Goal: Complete application form: Complete application form

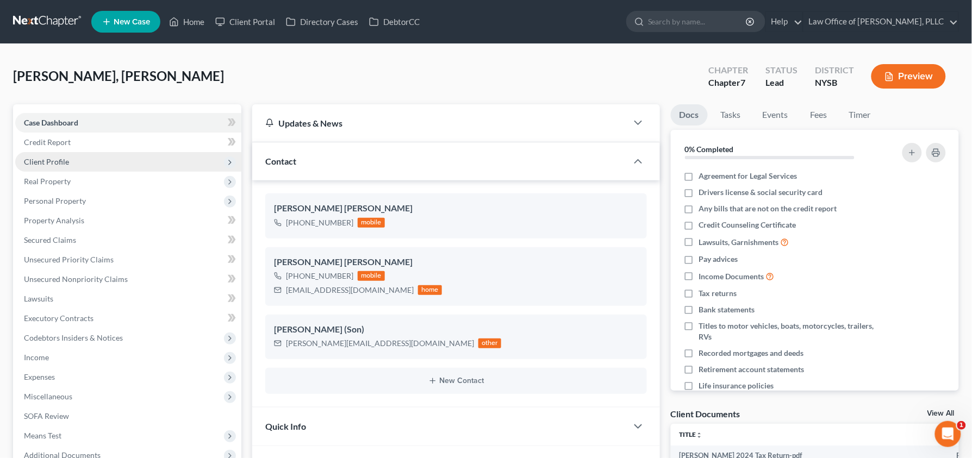
click at [85, 165] on span "Client Profile" at bounding box center [128, 162] width 226 height 20
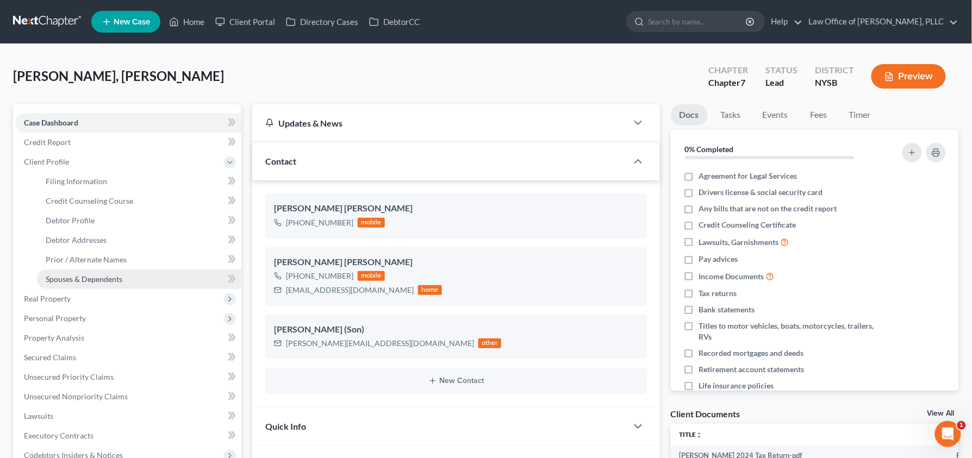
click at [79, 279] on span "Spouses & Dependents" at bounding box center [84, 279] width 77 height 9
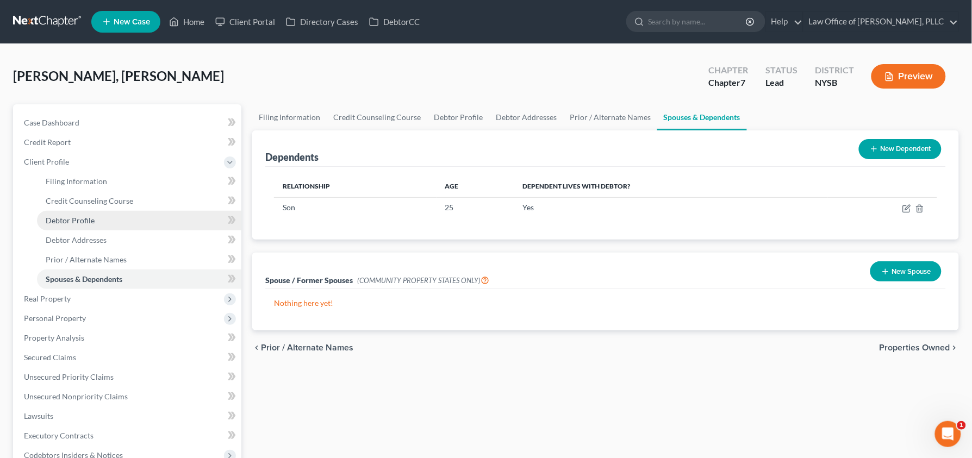
click at [111, 228] on link "Debtor Profile" at bounding box center [139, 221] width 204 height 20
select select "1"
select select "2"
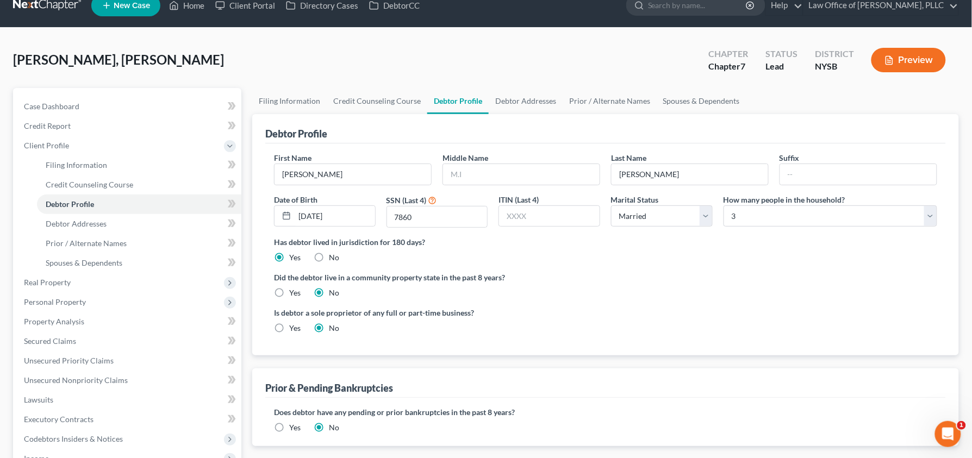
scroll to position [17, 0]
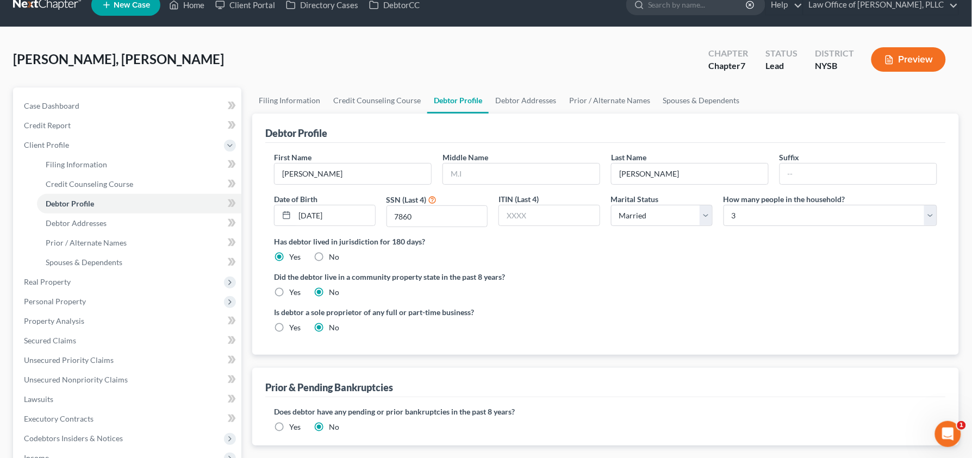
click at [923, 59] on button "Preview" at bounding box center [908, 59] width 74 height 24
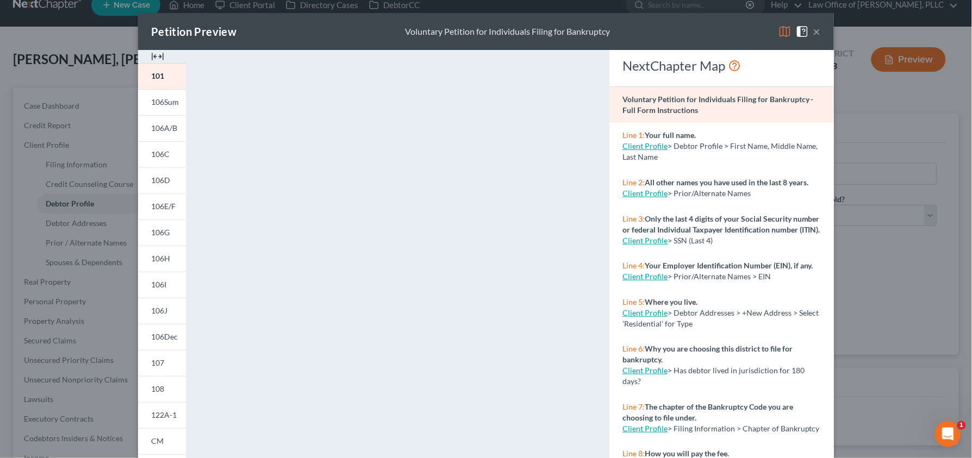
click at [817, 34] on button "×" at bounding box center [817, 31] width 8 height 13
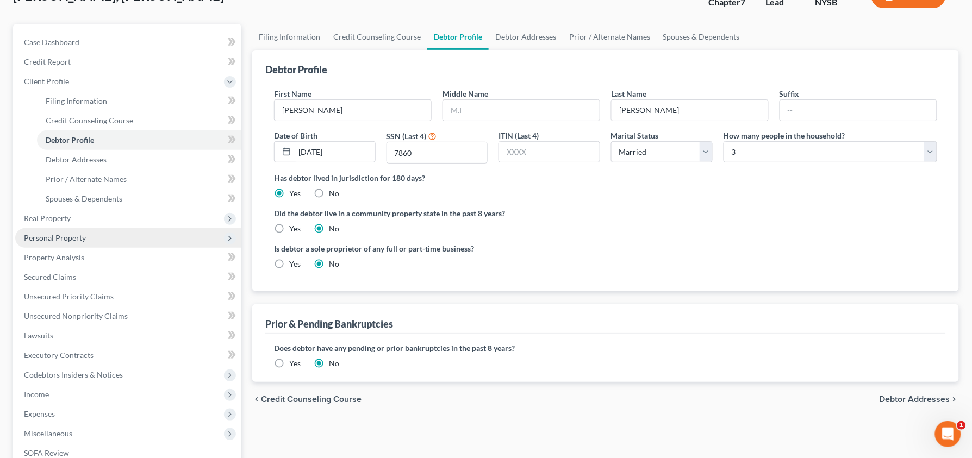
scroll to position [256, 0]
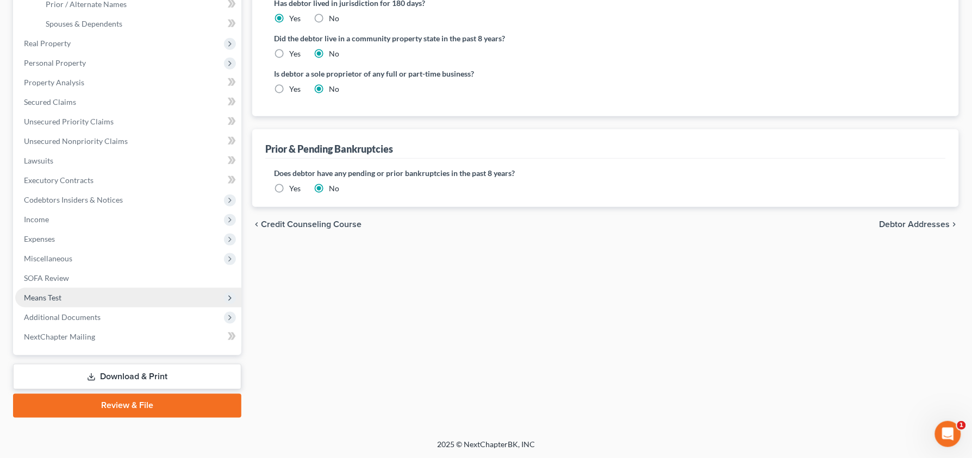
click at [86, 293] on span "Means Test" at bounding box center [128, 298] width 226 height 20
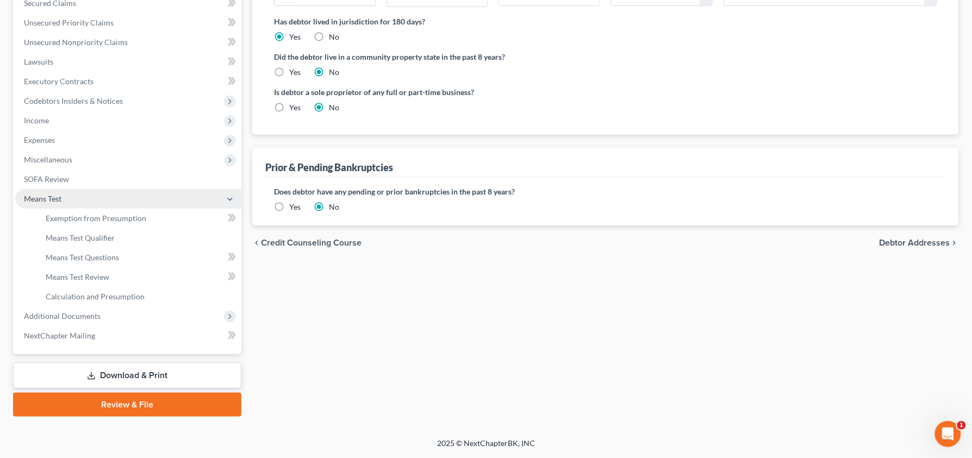
scroll to position [235, 0]
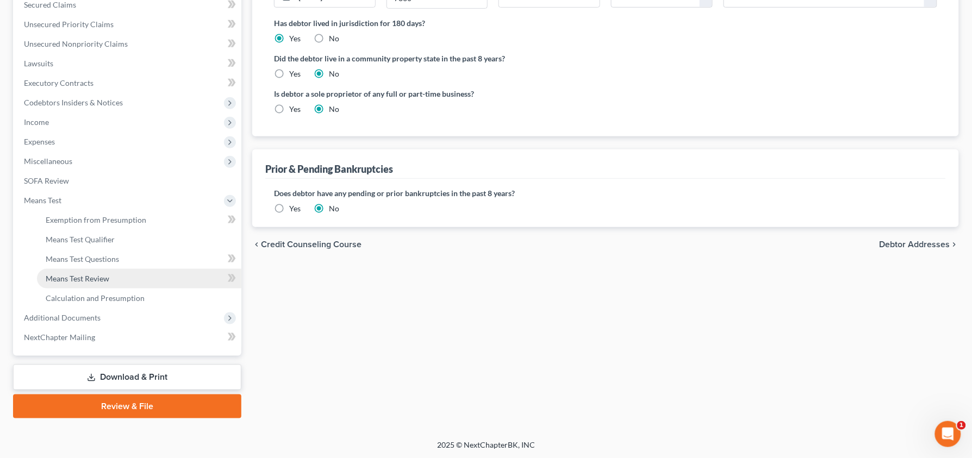
click at [110, 276] on link "Means Test Review" at bounding box center [139, 279] width 204 height 20
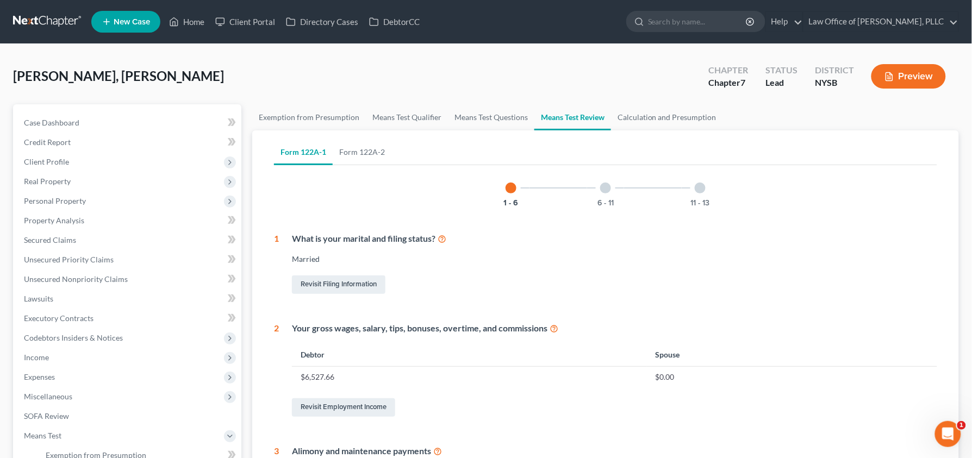
click at [897, 87] on button "Preview" at bounding box center [908, 76] width 74 height 24
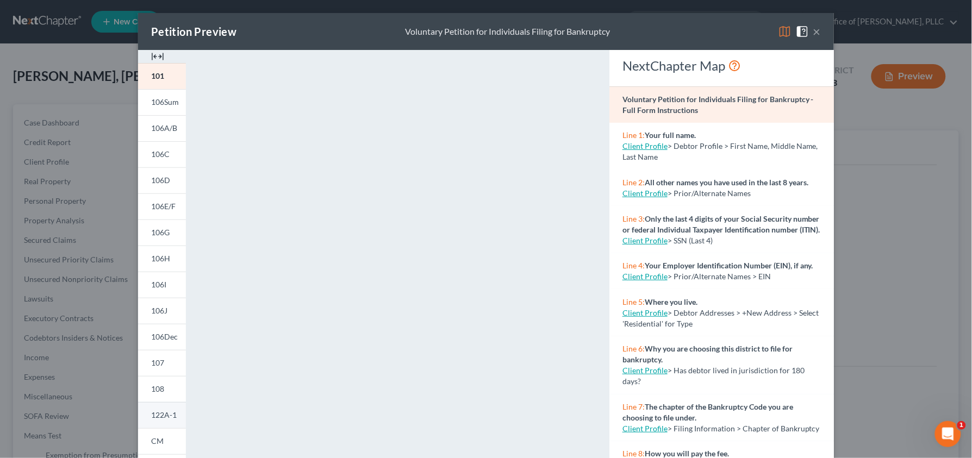
click at [164, 416] on span "122A-1" at bounding box center [164, 414] width 26 height 9
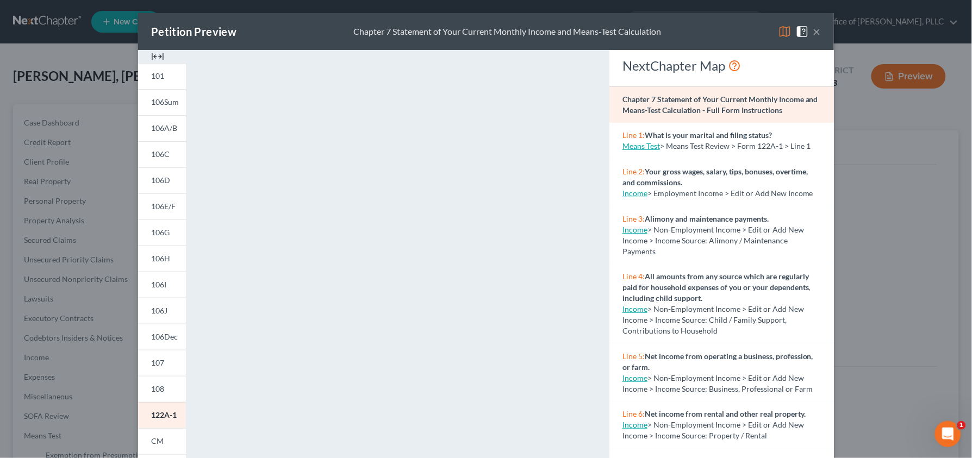
click at [817, 34] on button "×" at bounding box center [817, 31] width 8 height 13
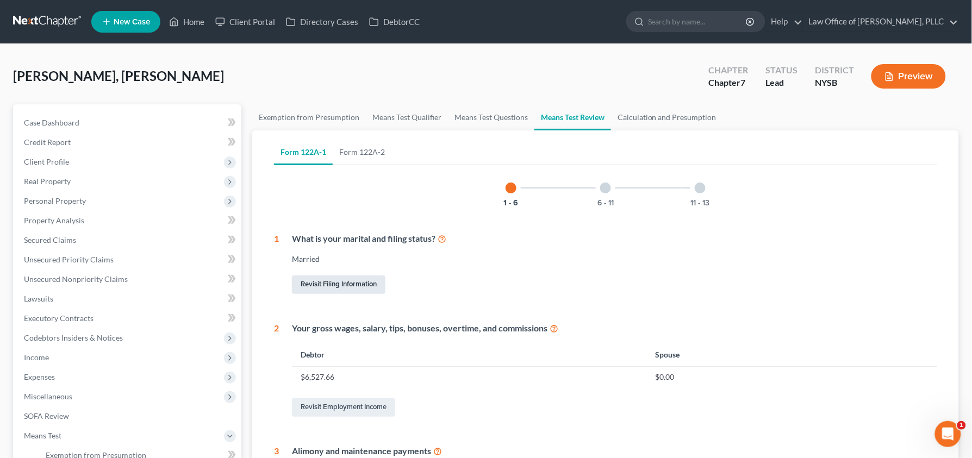
click at [322, 285] on link "Revisit Filing Information" at bounding box center [339, 285] width 94 height 18
select select "1"
select select "0"
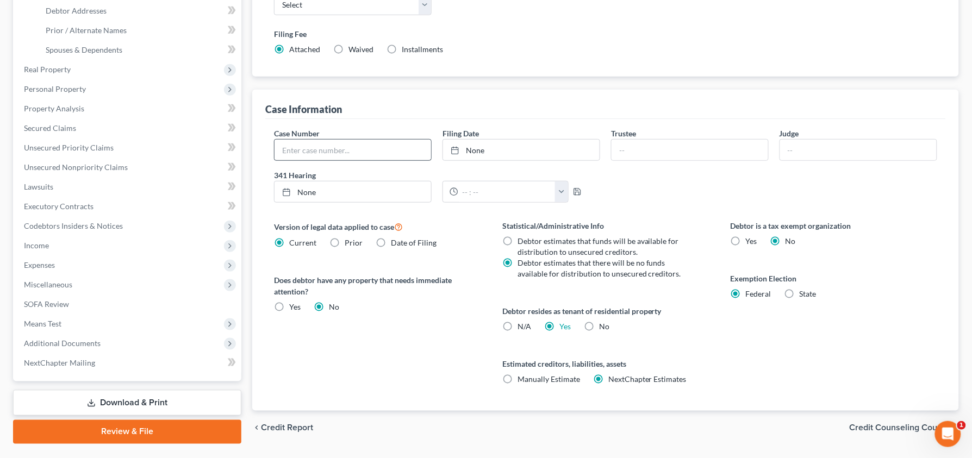
scroll to position [227, 0]
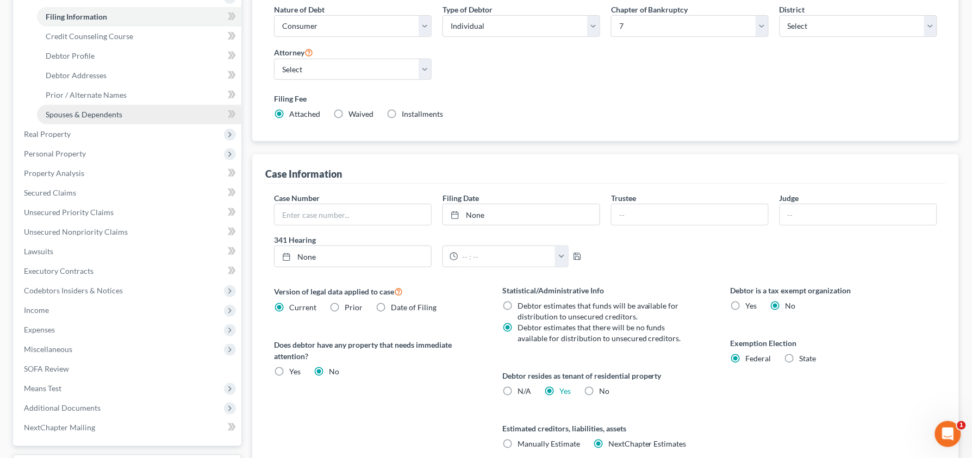
click at [116, 115] on span "Spouses & Dependents" at bounding box center [84, 114] width 77 height 9
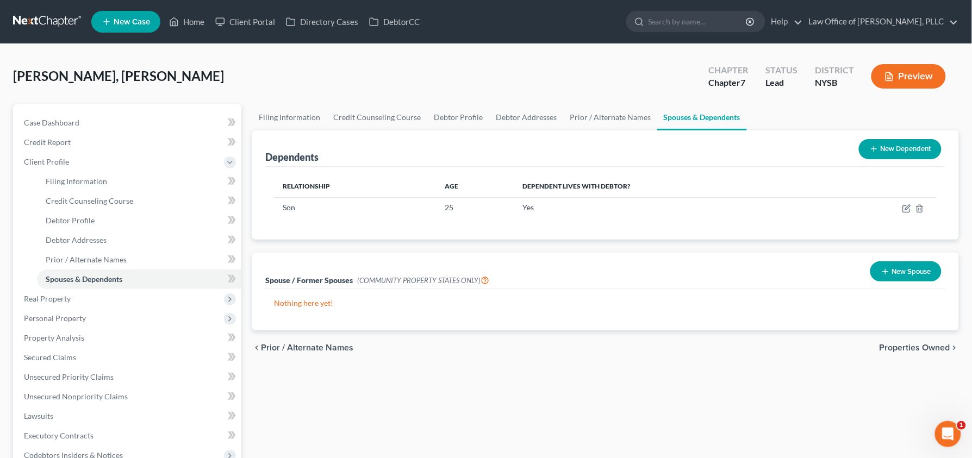
click at [889, 274] on icon "button" at bounding box center [885, 271] width 9 height 9
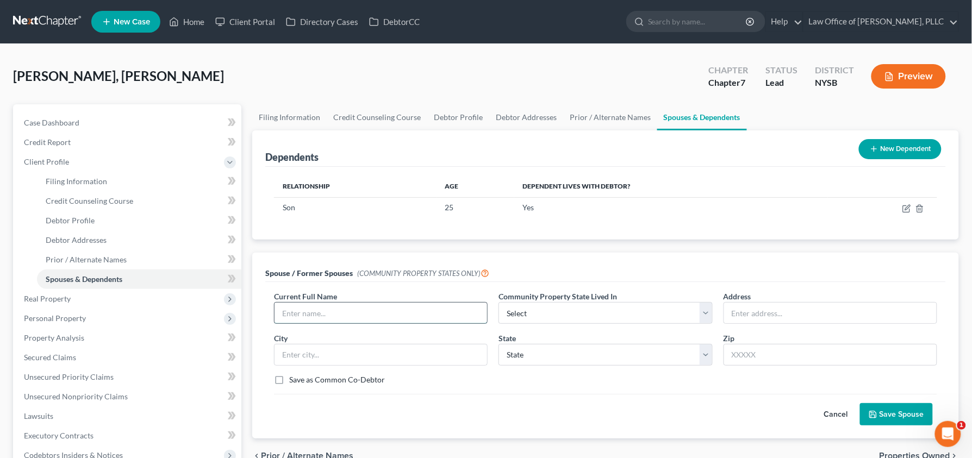
click at [370, 316] on input "text" at bounding box center [381, 313] width 213 height 21
type input "test"
click at [577, 311] on select "Select AZ CA GU ID LA NV NM PR [GEOGRAPHIC_DATA] [GEOGRAPHIC_DATA] [GEOGRAPHIC_…" at bounding box center [606, 313] width 214 height 22
click at [747, 319] on input "text" at bounding box center [830, 313] width 213 height 21
type input "[STREET_ADDRESS][PERSON_NAME]"
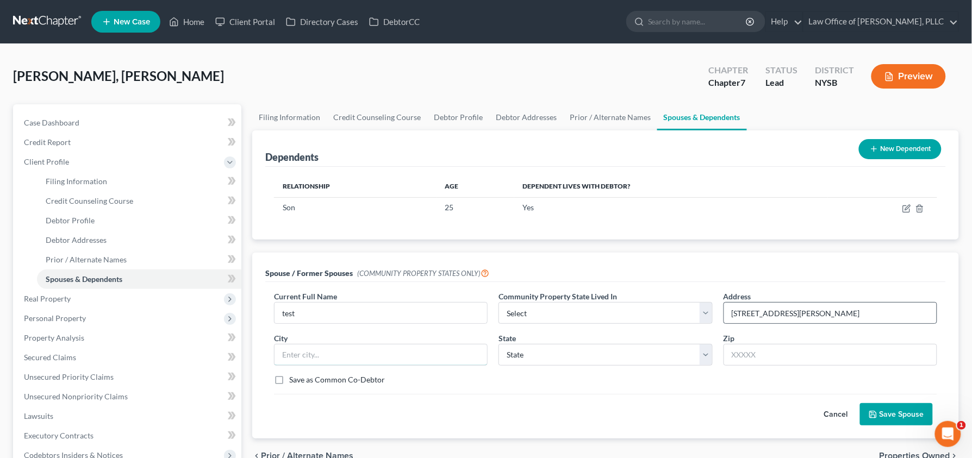
type input "[GEOGRAPHIC_DATA]"
select select "36"
type input "45458"
click at [894, 415] on button "Save Spouse" at bounding box center [896, 414] width 73 height 23
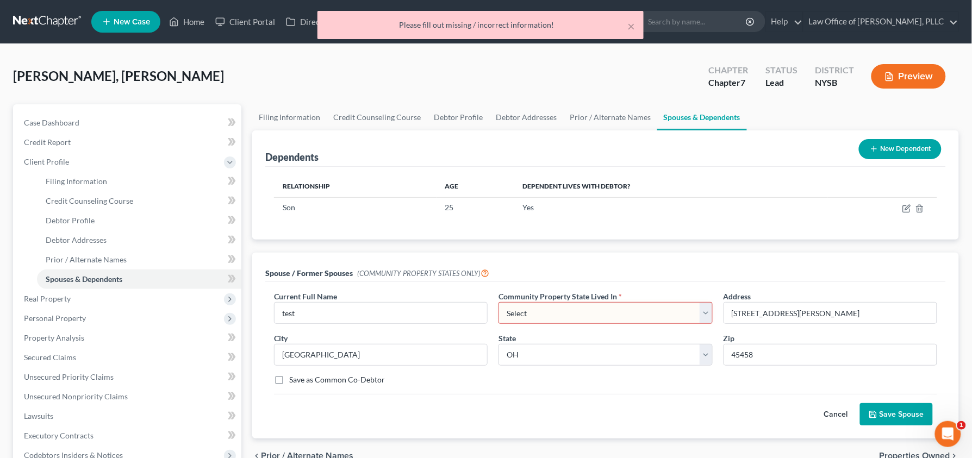
click at [623, 319] on select "Select AZ CA GU ID LA NV NM PR [GEOGRAPHIC_DATA] [GEOGRAPHIC_DATA] [GEOGRAPHIC_…" at bounding box center [606, 313] width 214 height 22
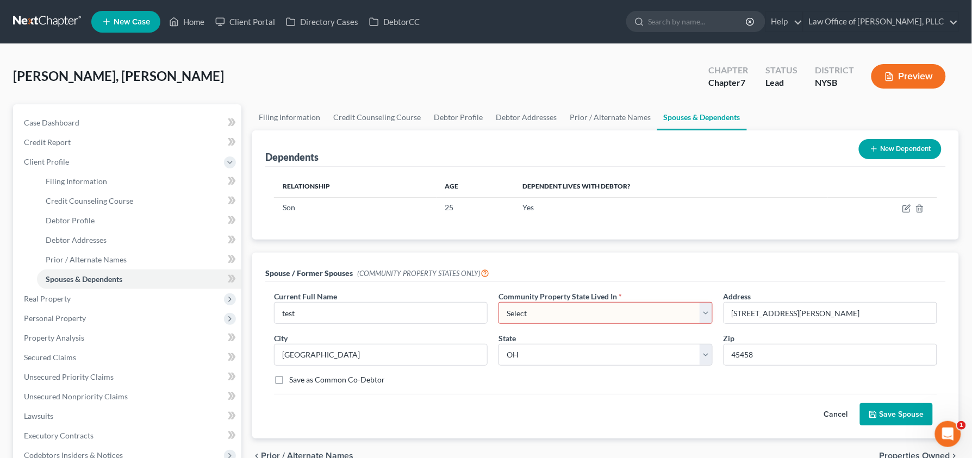
click at [832, 415] on button "Cancel" at bounding box center [836, 415] width 48 height 22
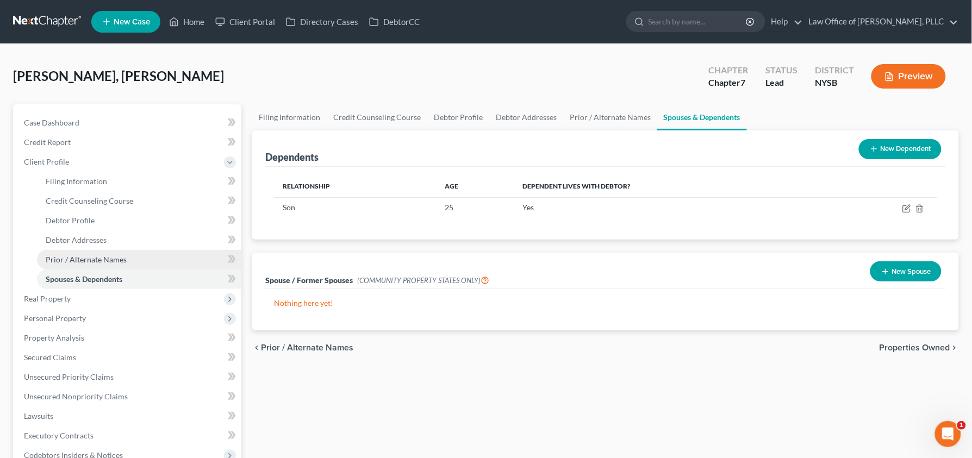
click at [122, 259] on span "Prior / Alternate Names" at bounding box center [86, 259] width 81 height 9
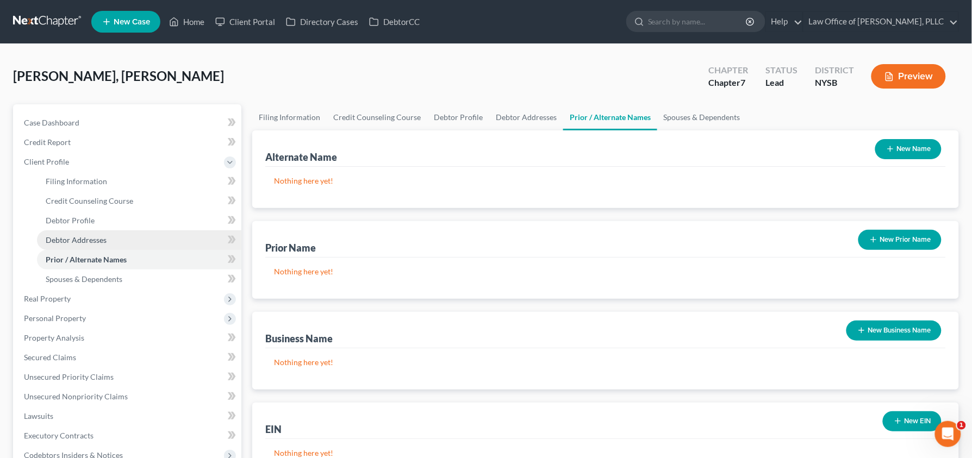
click at [135, 238] on link "Debtor Addresses" at bounding box center [139, 240] width 204 height 20
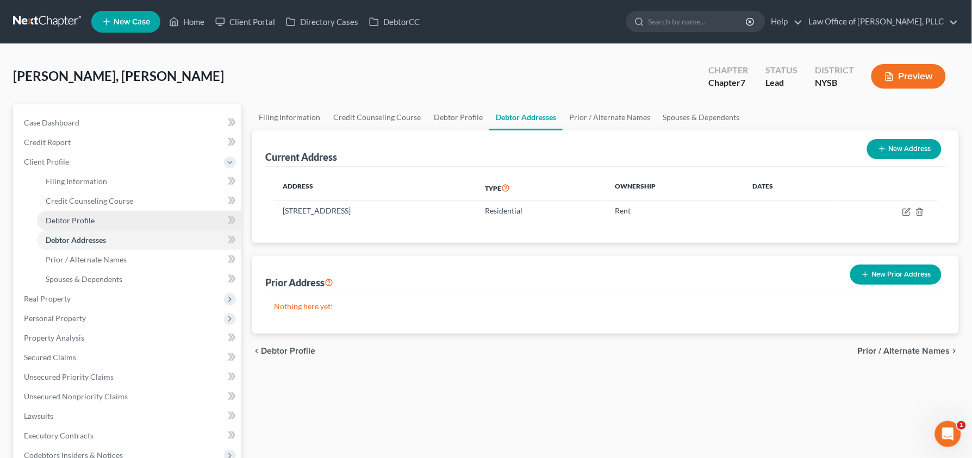
click at [113, 222] on link "Debtor Profile" at bounding box center [139, 221] width 204 height 20
select select "1"
select select "2"
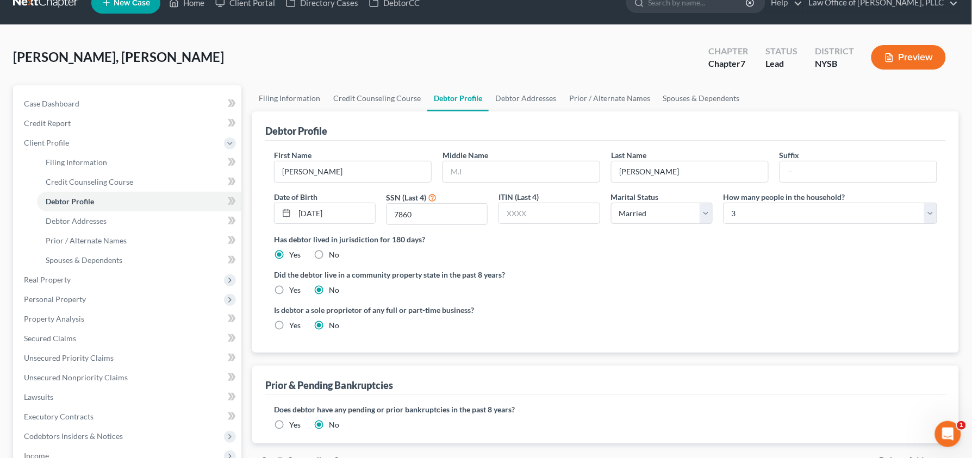
scroll to position [17, 0]
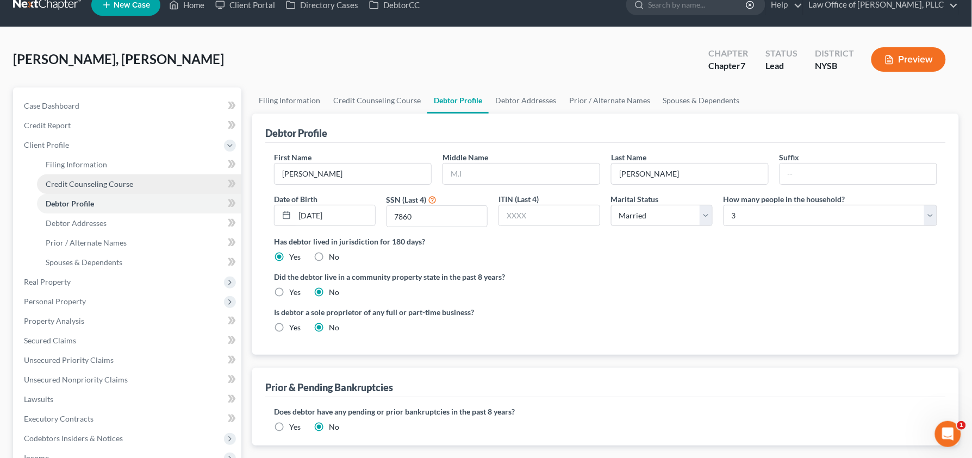
click at [115, 186] on span "Credit Counseling Course" at bounding box center [90, 183] width 88 height 9
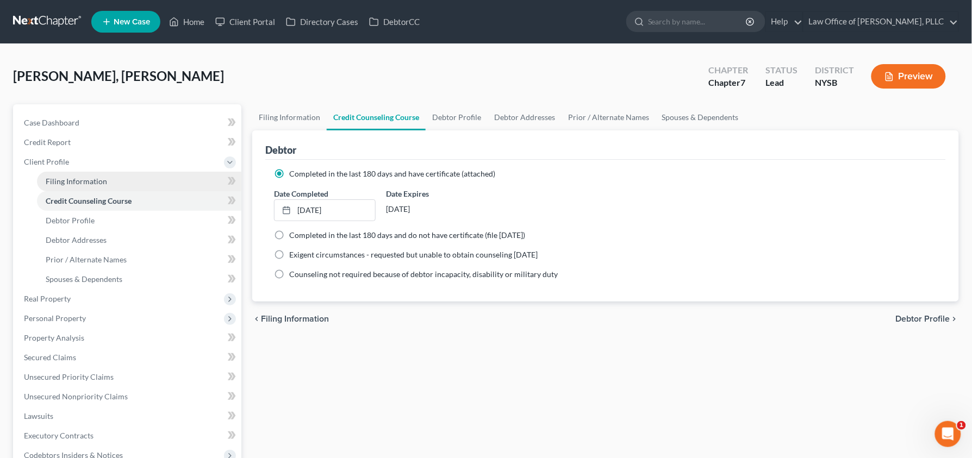
click at [115, 180] on link "Filing Information" at bounding box center [139, 182] width 204 height 20
select select "1"
select select "0"
select select "55"
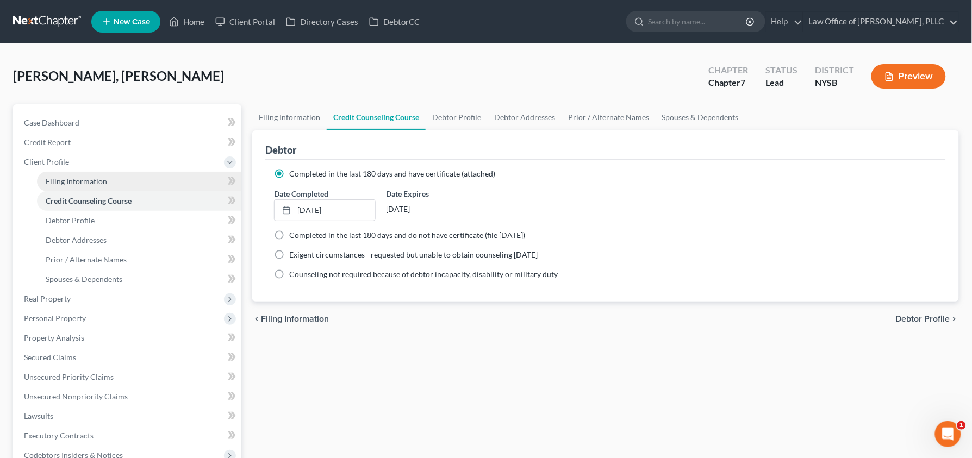
select select "1"
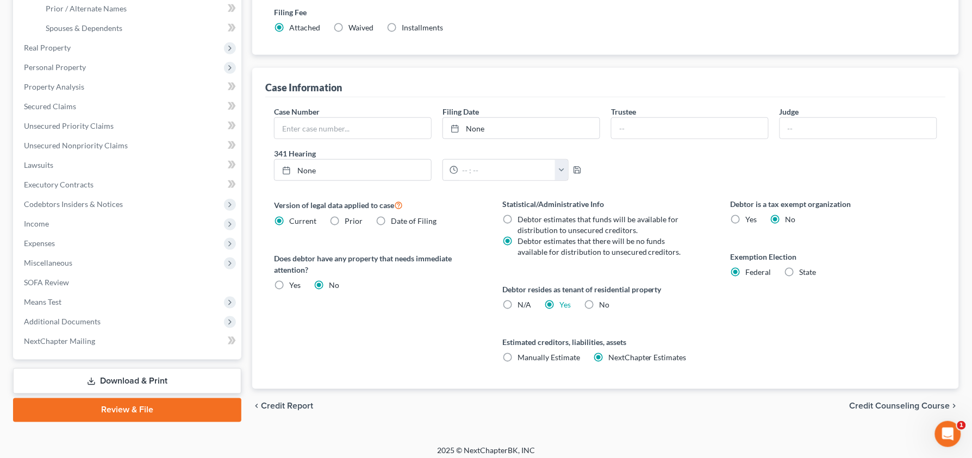
scroll to position [252, 0]
click at [116, 299] on span "Means Test" at bounding box center [128, 302] width 226 height 20
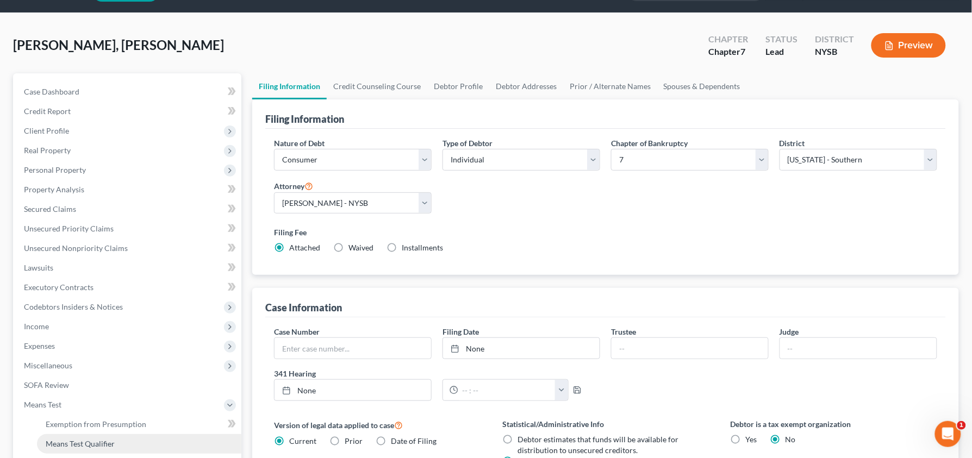
scroll to position [0, 0]
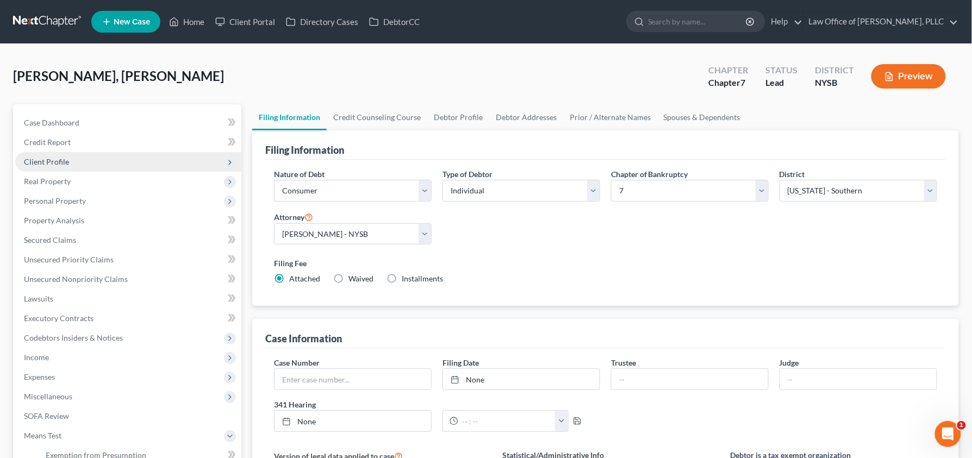
click at [65, 159] on span "Client Profile" at bounding box center [46, 161] width 45 height 9
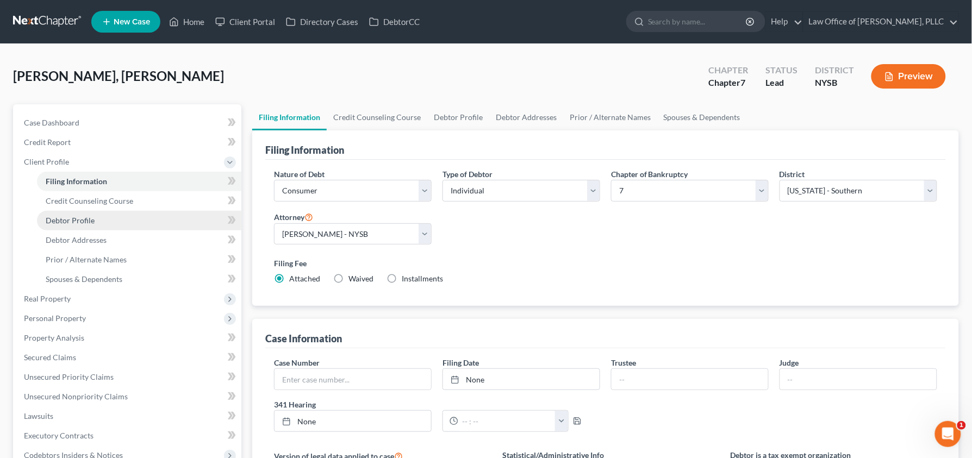
click at [82, 217] on span "Debtor Profile" at bounding box center [70, 220] width 49 height 9
select select "1"
select select "2"
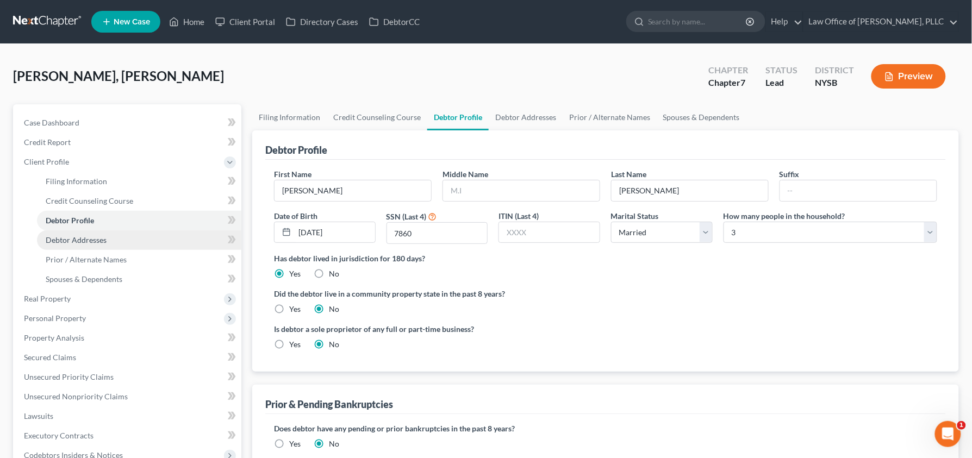
click at [86, 239] on span "Debtor Addresses" at bounding box center [76, 239] width 61 height 9
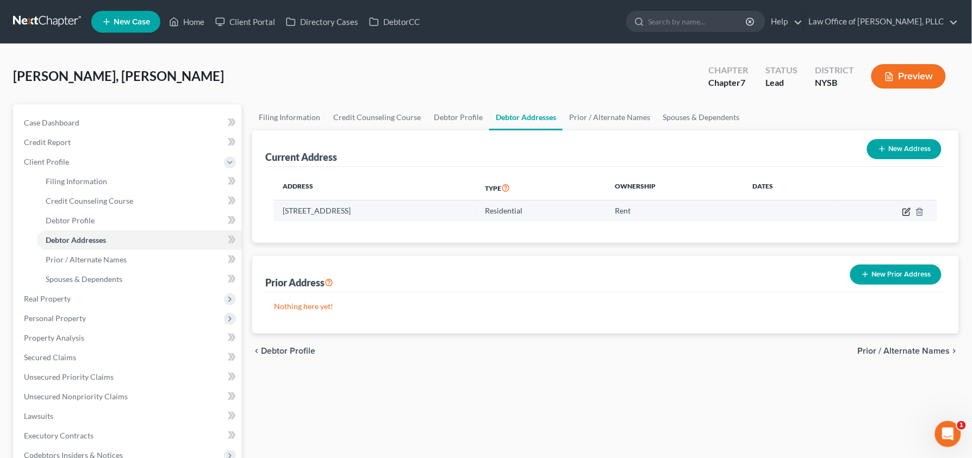
click at [908, 211] on icon "button" at bounding box center [907, 210] width 5 height 5
select select "35"
select select "0"
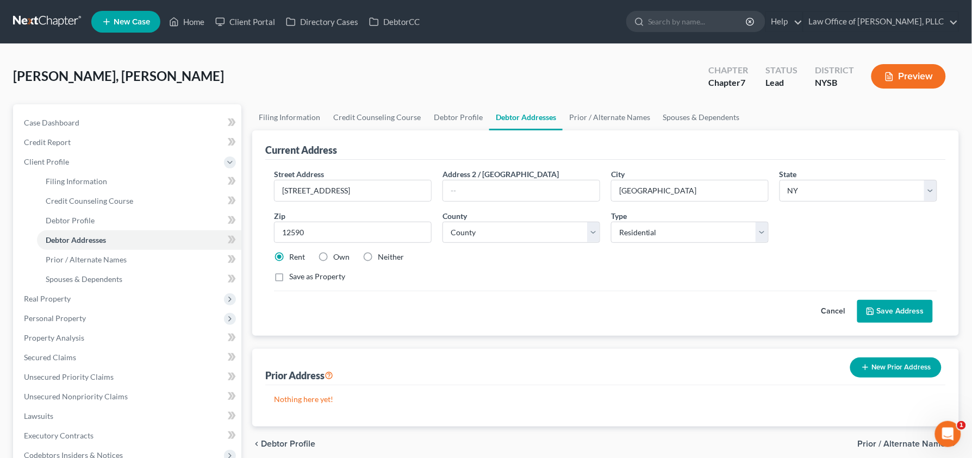
click at [834, 311] on button "Cancel" at bounding box center [833, 312] width 48 height 22
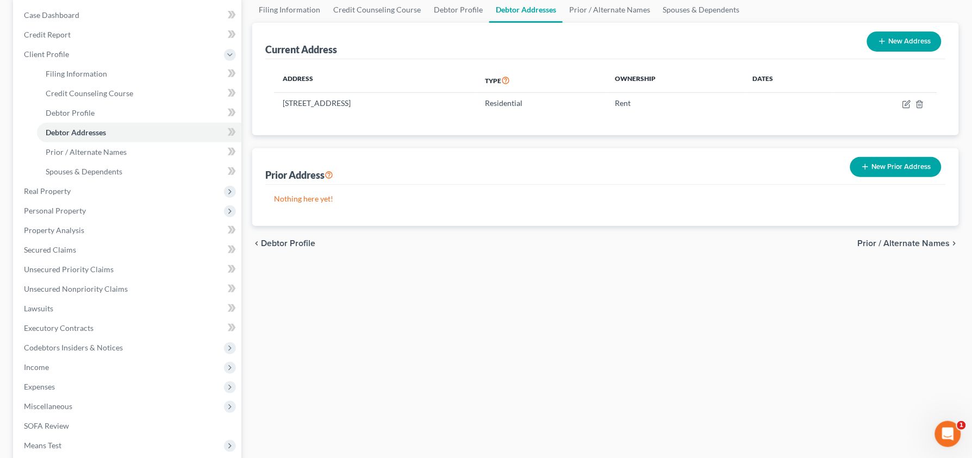
scroll to position [106, 0]
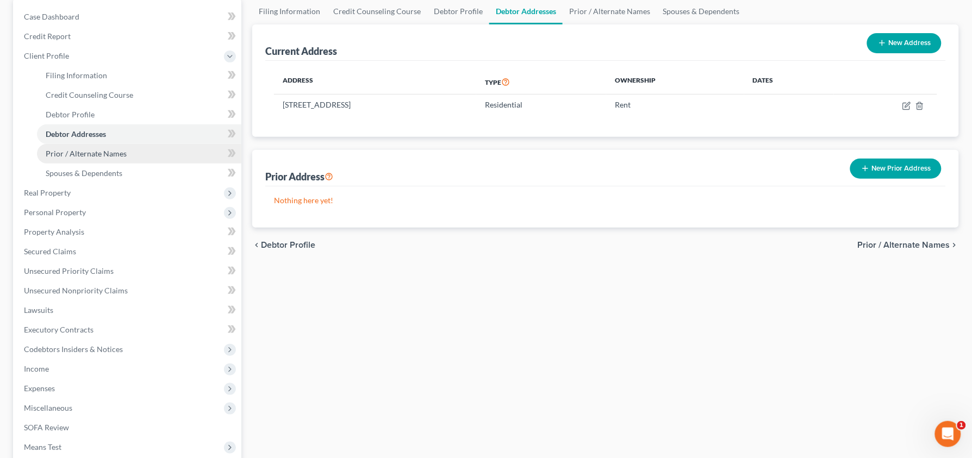
click at [108, 153] on span "Prior / Alternate Names" at bounding box center [86, 153] width 81 height 9
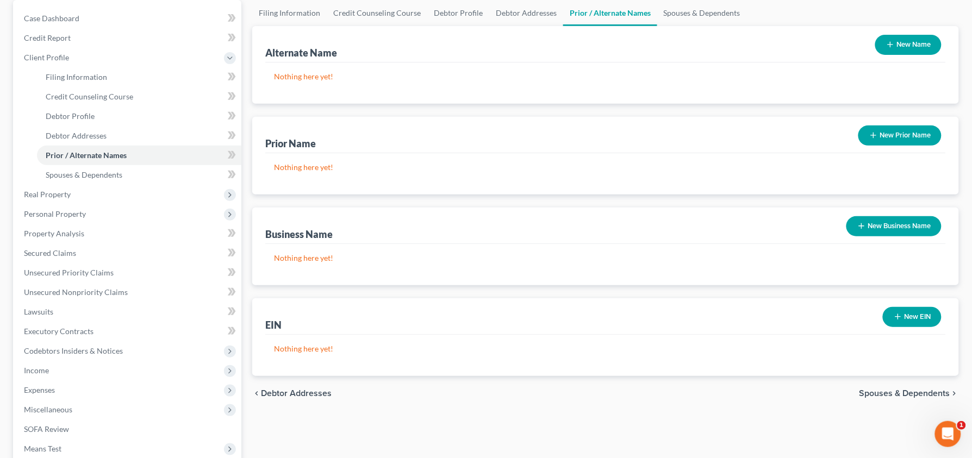
scroll to position [61, 0]
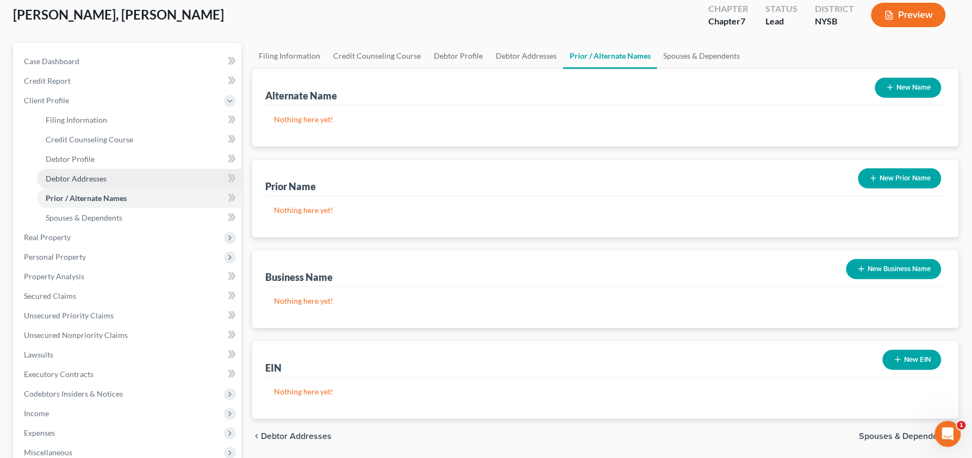
click at [126, 177] on link "Debtor Addresses" at bounding box center [139, 179] width 204 height 20
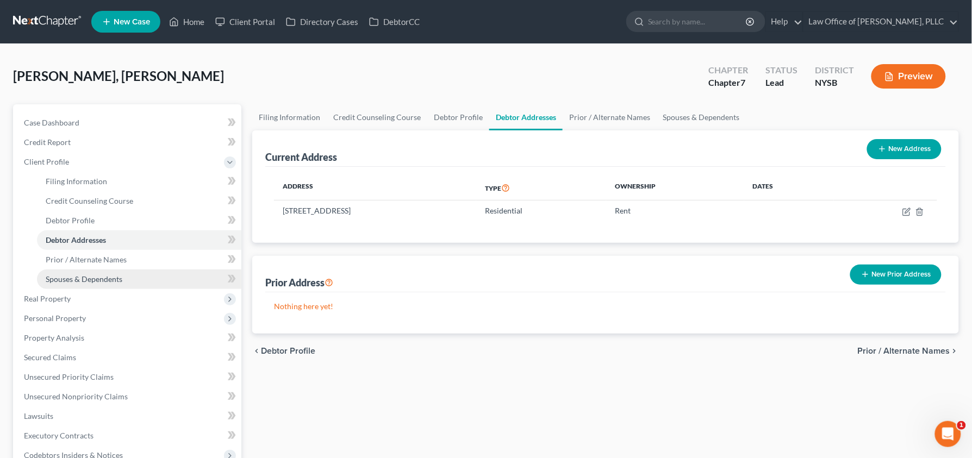
click at [173, 281] on link "Spouses & Dependents" at bounding box center [139, 280] width 204 height 20
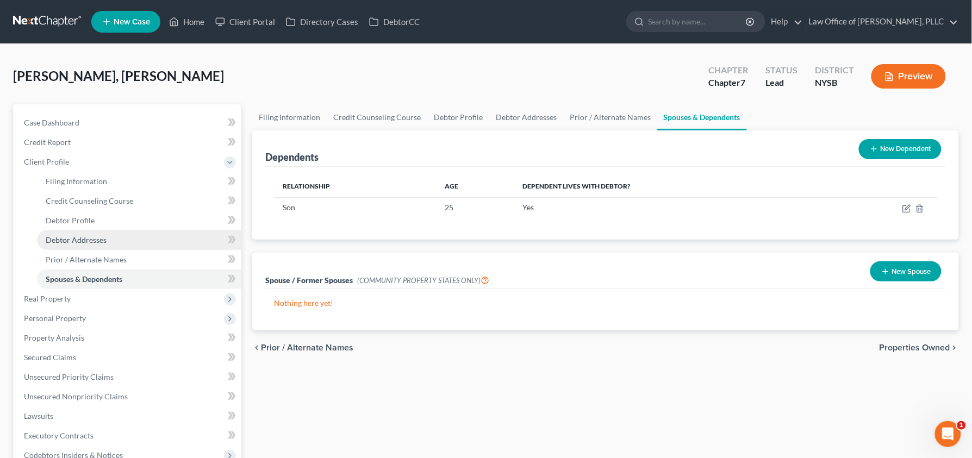
click at [70, 236] on span "Debtor Addresses" at bounding box center [76, 239] width 61 height 9
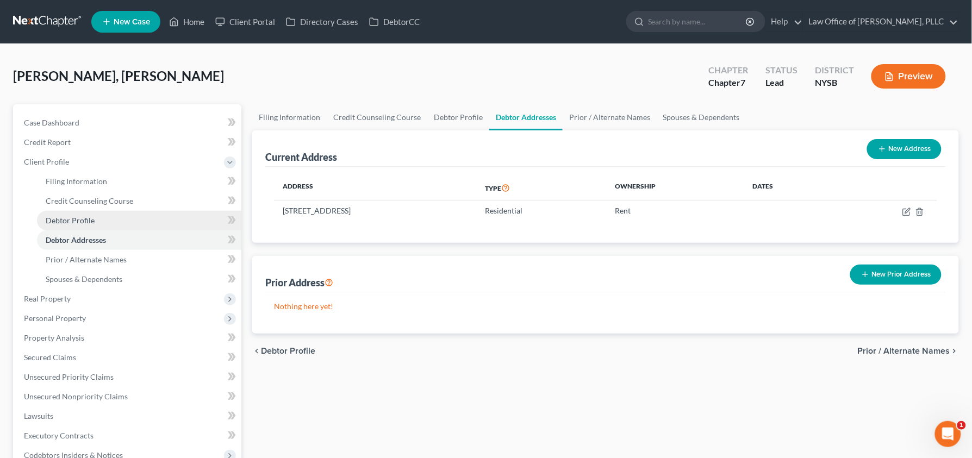
click at [78, 216] on span "Debtor Profile" at bounding box center [70, 220] width 49 height 9
select select "1"
select select "2"
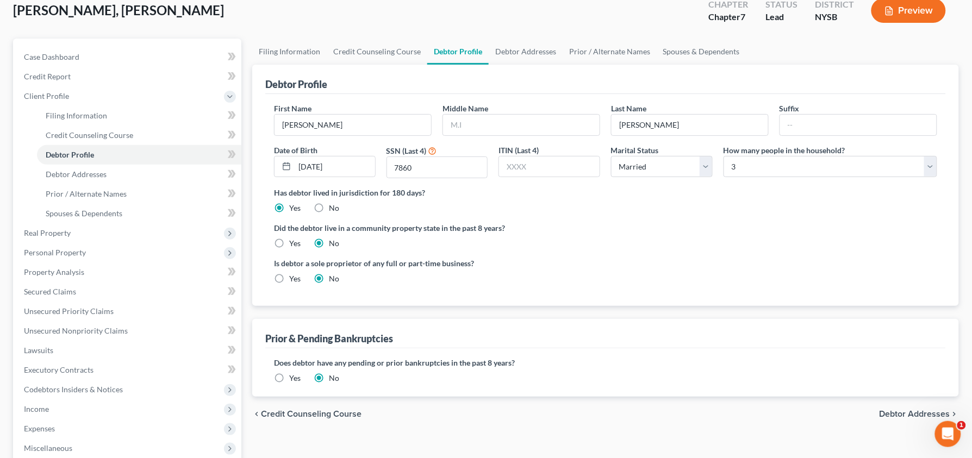
scroll to position [66, 0]
click at [172, 215] on link "Spouses & Dependents" at bounding box center [139, 213] width 204 height 20
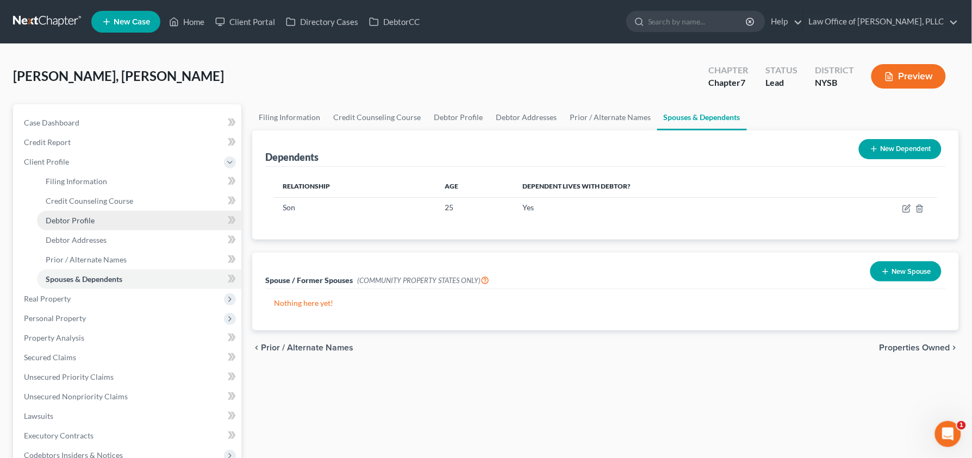
click at [98, 224] on link "Debtor Profile" at bounding box center [139, 221] width 204 height 20
select select "1"
select select "2"
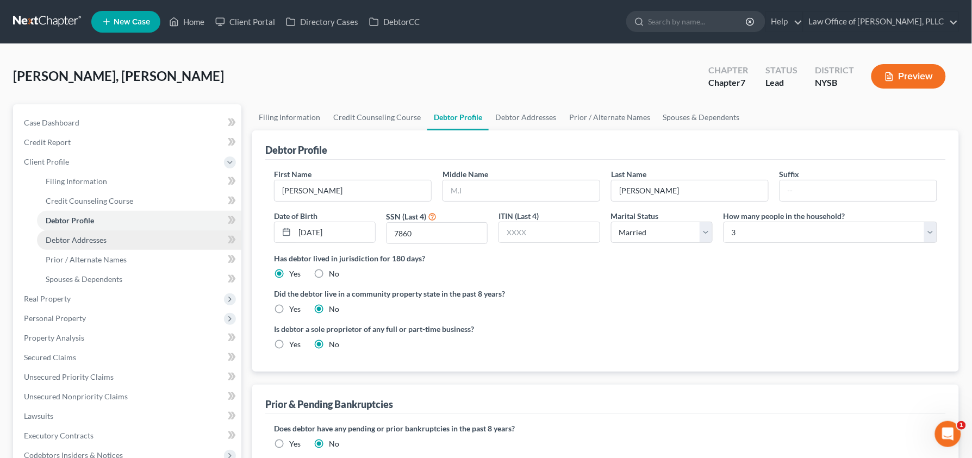
click at [117, 235] on link "Debtor Addresses" at bounding box center [139, 240] width 204 height 20
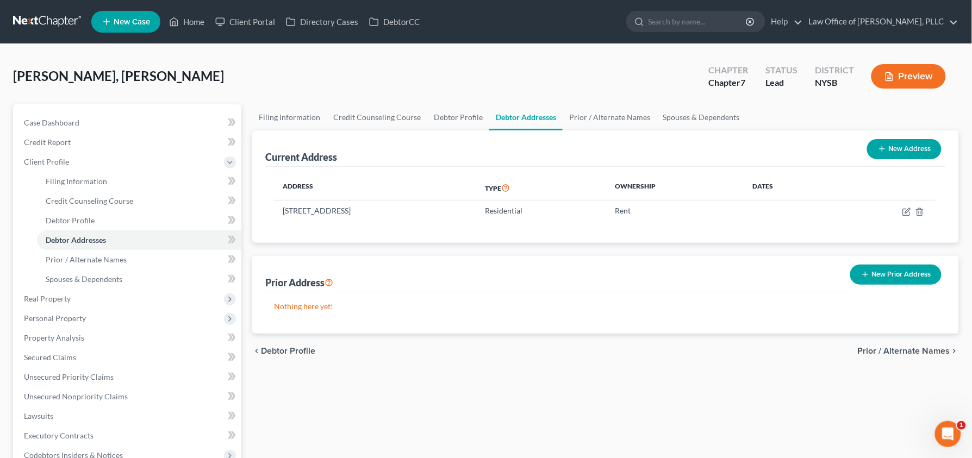
click at [901, 74] on button "Preview" at bounding box center [908, 76] width 74 height 24
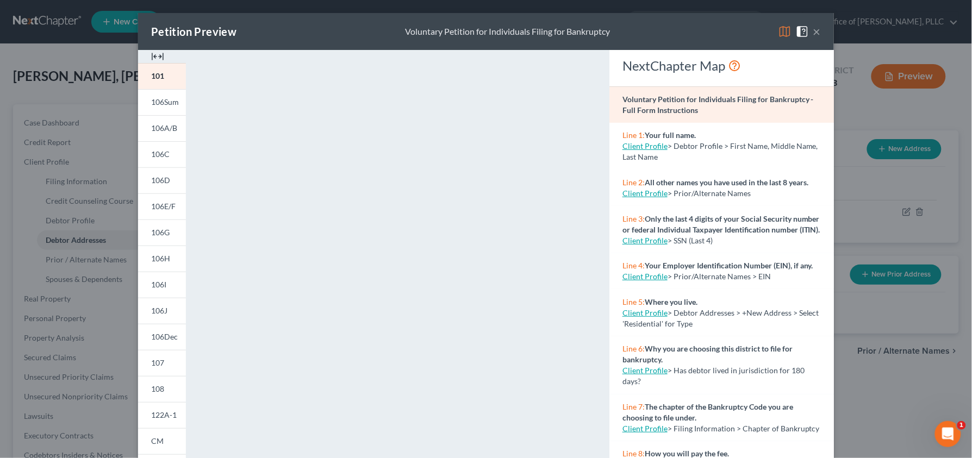
click at [818, 32] on button "×" at bounding box center [817, 31] width 8 height 13
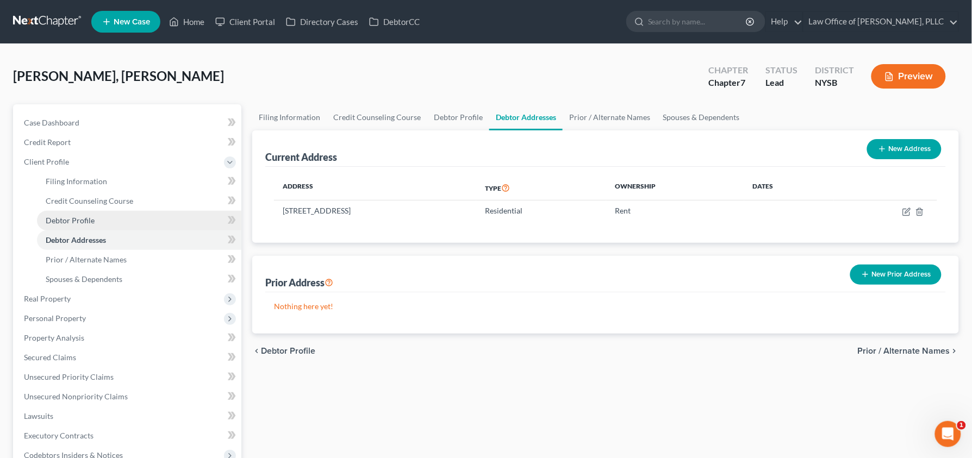
click at [92, 219] on span "Debtor Profile" at bounding box center [70, 220] width 49 height 9
select select "1"
select select "2"
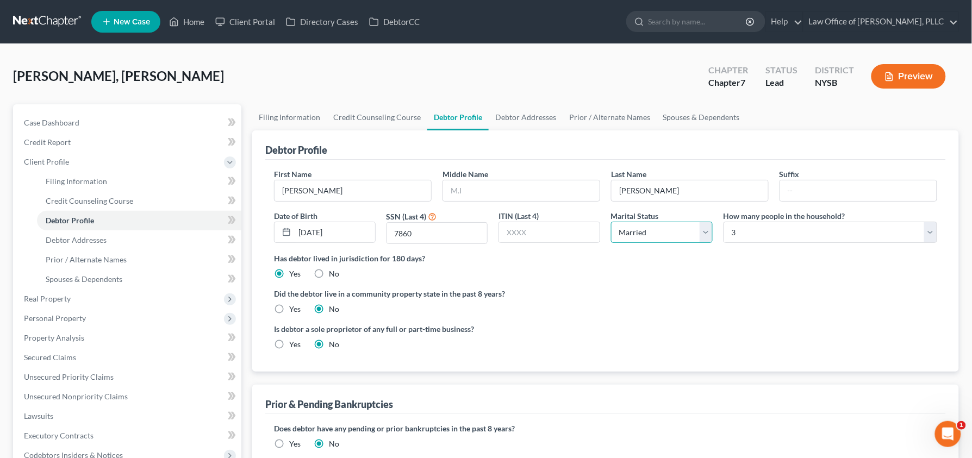
click at [666, 228] on select "Select Single Married Separated Divorced Widowed" at bounding box center [662, 233] width 102 height 22
select select "2"
click at [611, 222] on select "Select Single Married Separated Divorced Widowed" at bounding box center [662, 233] width 102 height 22
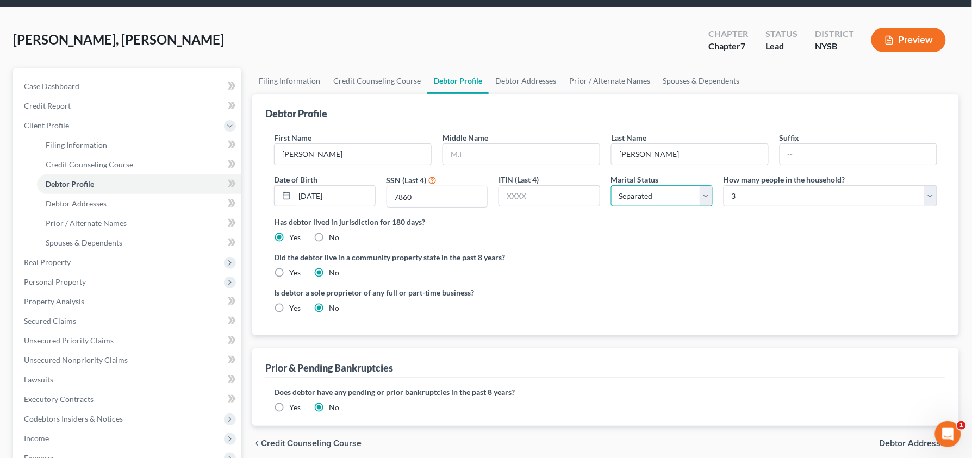
scroll to position [37, 0]
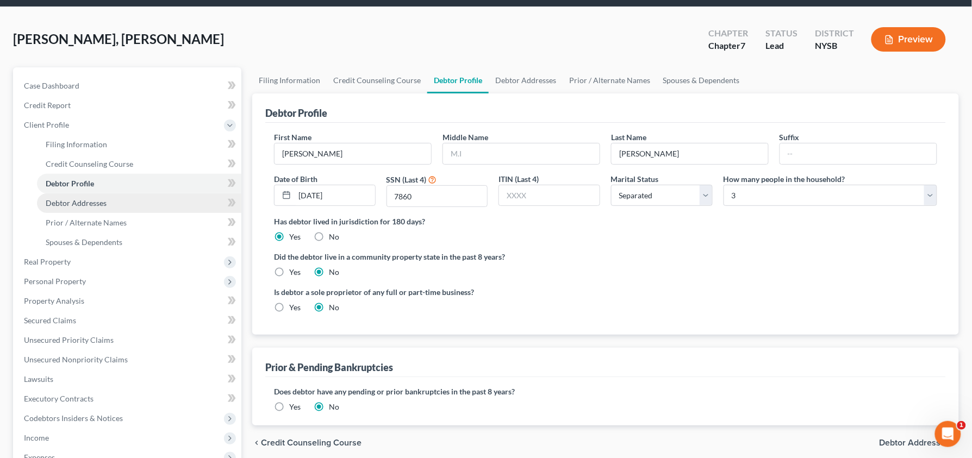
click at [107, 200] on link "Debtor Addresses" at bounding box center [139, 204] width 204 height 20
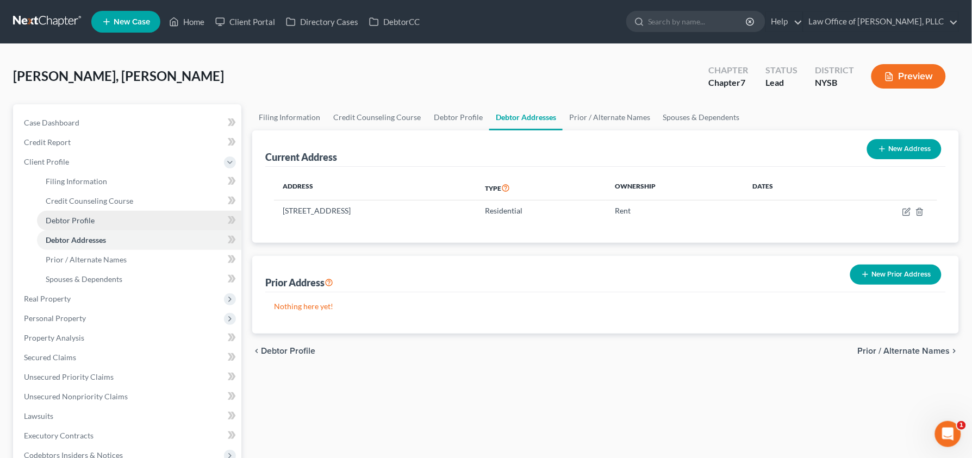
click at [105, 218] on link "Debtor Profile" at bounding box center [139, 221] width 204 height 20
select select "2"
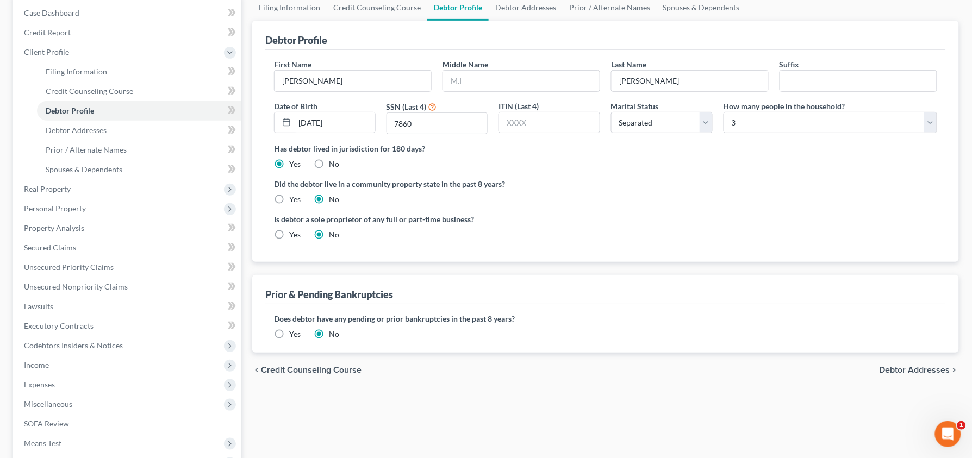
scroll to position [69, 0]
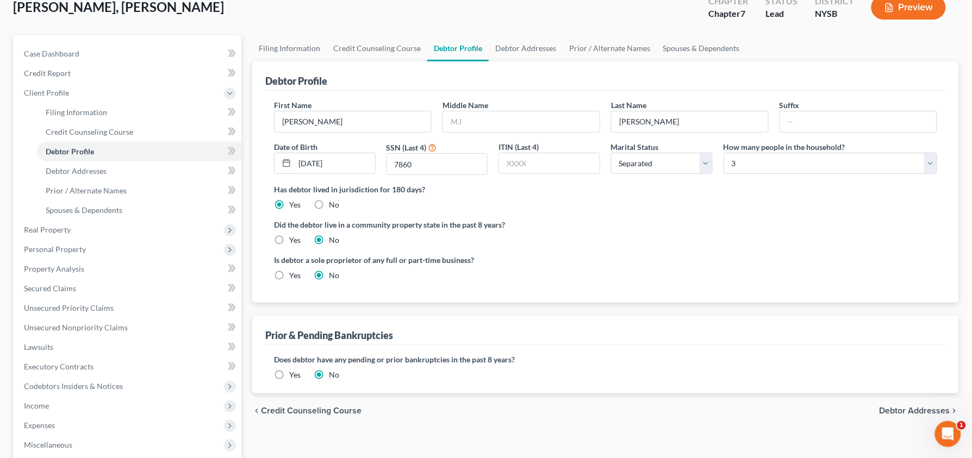
click at [909, 8] on button "Preview" at bounding box center [908, 7] width 74 height 24
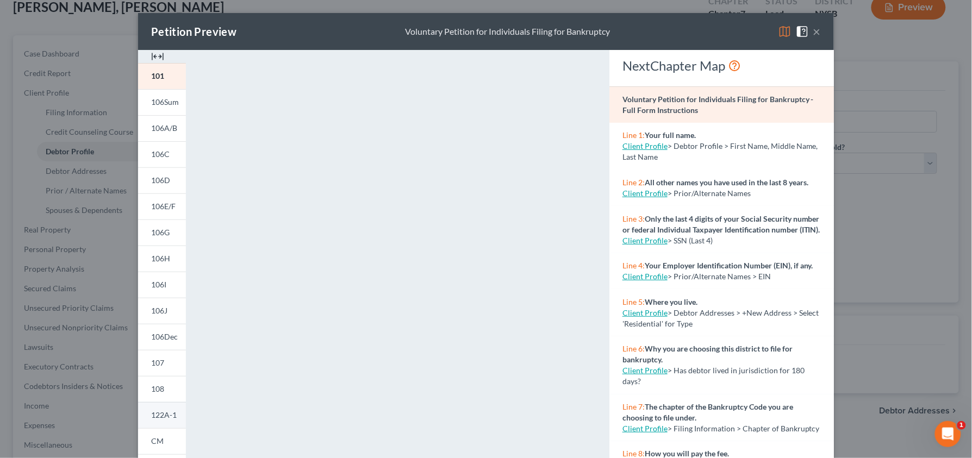
click at [164, 418] on span "122A-1" at bounding box center [164, 414] width 26 height 9
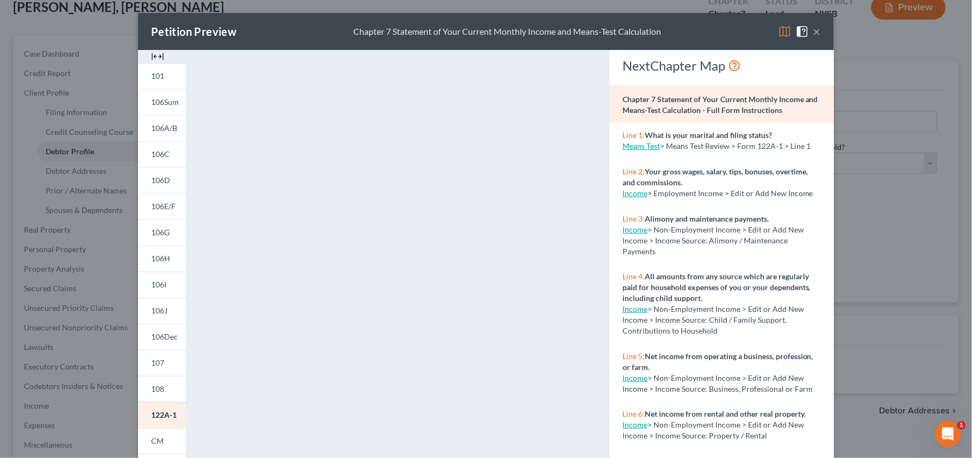
click at [819, 32] on button "×" at bounding box center [817, 31] width 8 height 13
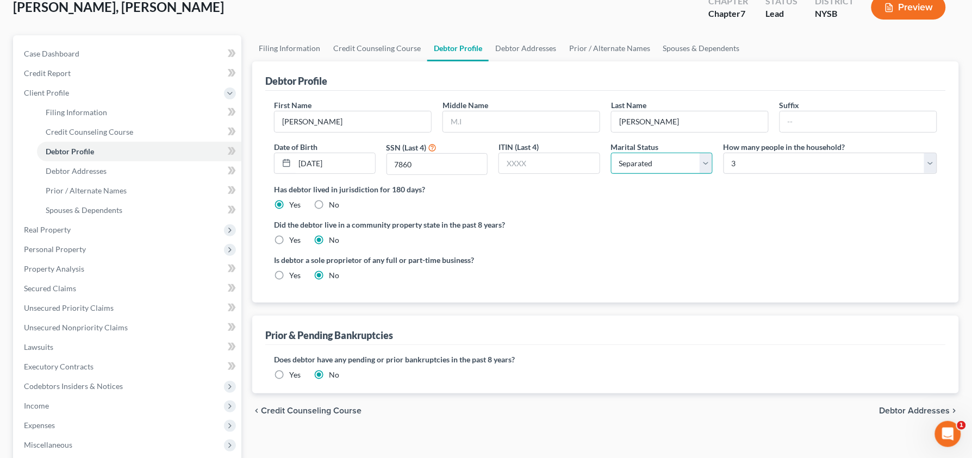
click at [671, 163] on select "Select Single Married Separated Divorced Widowed" at bounding box center [662, 164] width 102 height 22
select select "1"
click at [611, 153] on select "Select Single Married Separated Divorced Widowed" at bounding box center [662, 164] width 102 height 22
click at [583, 269] on div "Is debtor a sole proprietor of any full or part-time business? Yes No" at bounding box center [437, 267] width 337 height 27
click at [135, 315] on link "Unsecured Priority Claims" at bounding box center [128, 308] width 226 height 20
